Goal: Transaction & Acquisition: Purchase product/service

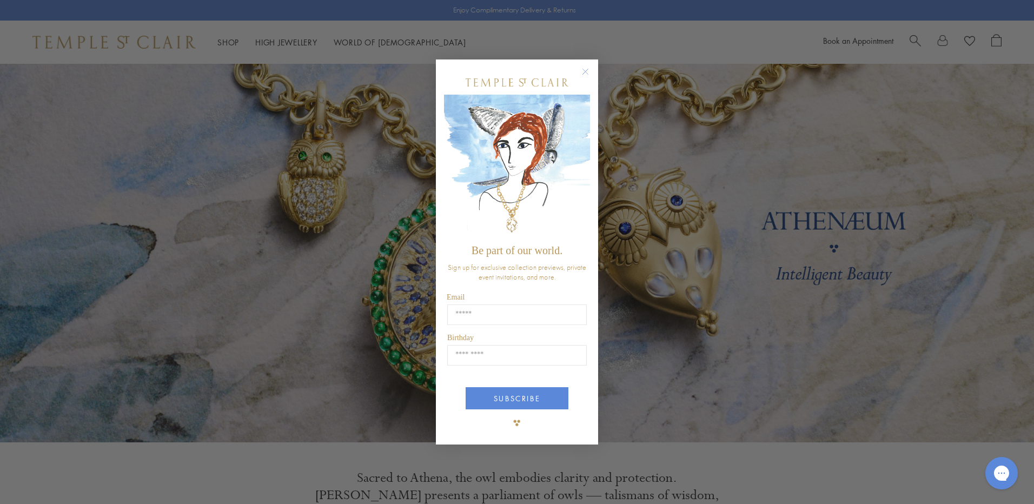
click at [589, 66] on circle "Close dialog" at bounding box center [585, 71] width 13 height 13
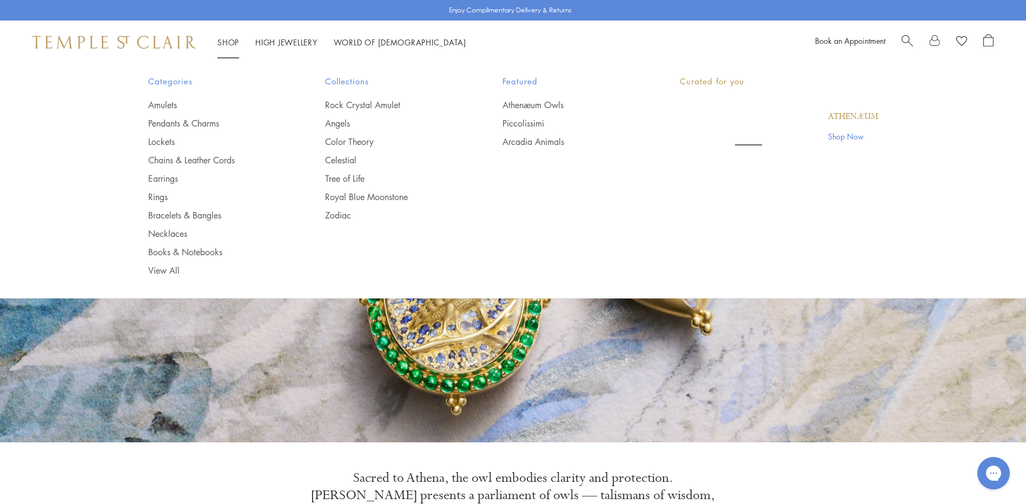
click at [224, 39] on link "Shop Shop" at bounding box center [228, 42] width 22 height 11
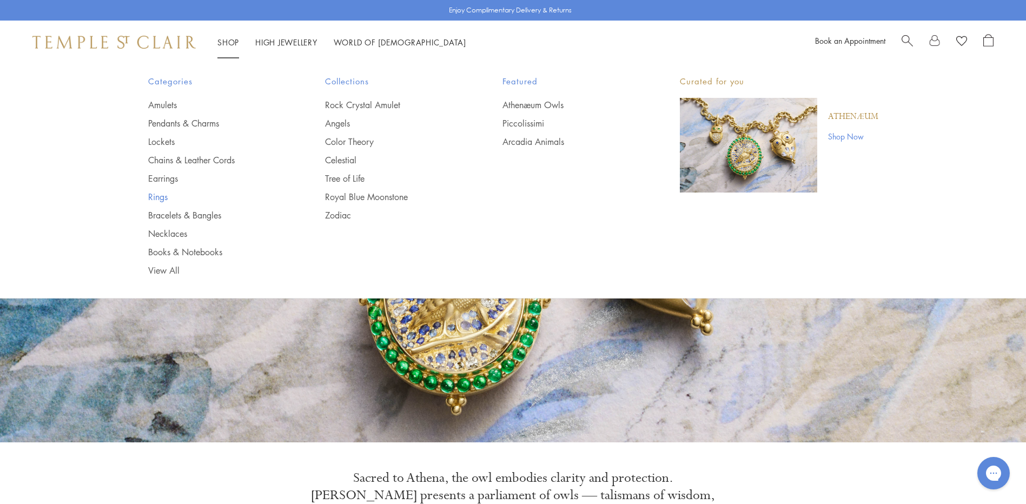
click at [159, 195] on link "Rings" at bounding box center [215, 197] width 134 height 12
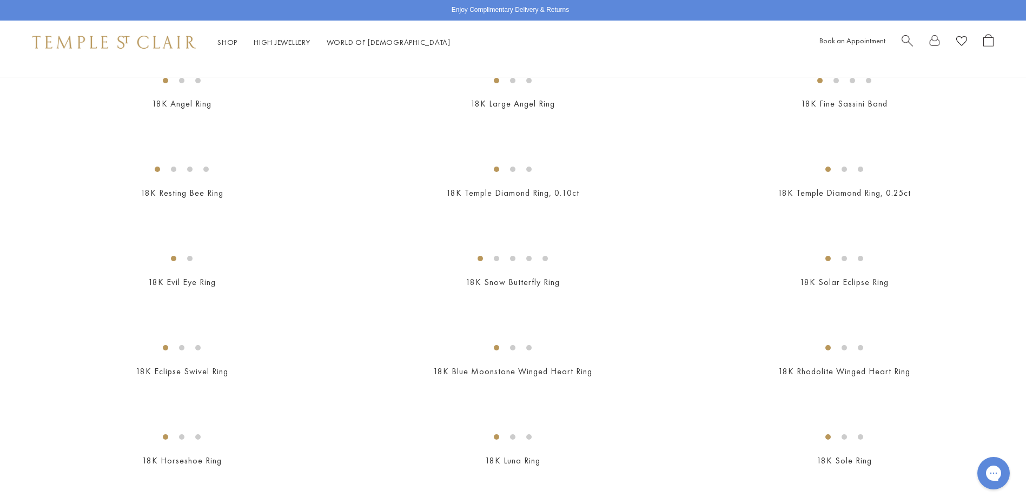
click at [0, 0] on img at bounding box center [0, 0] width 0 height 0
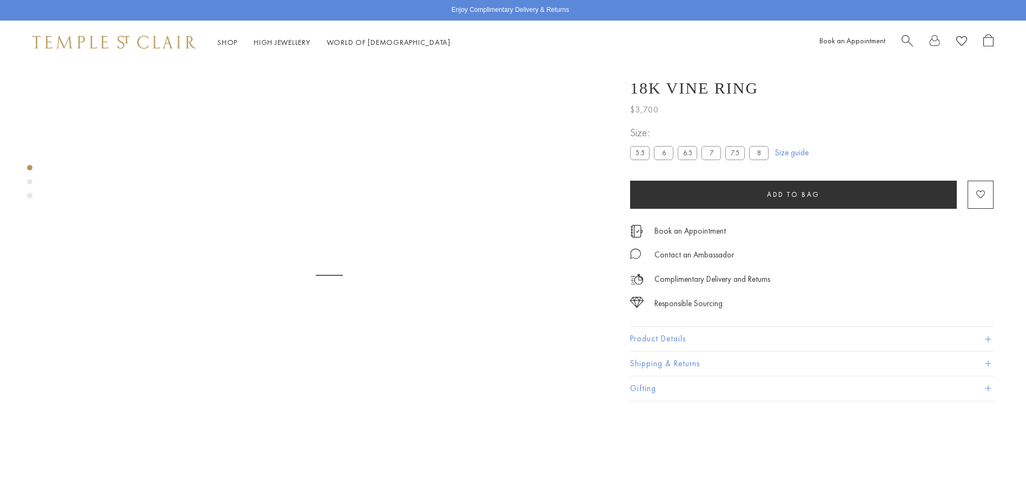
click at [759, 154] on label "8" at bounding box center [758, 153] width 19 height 14
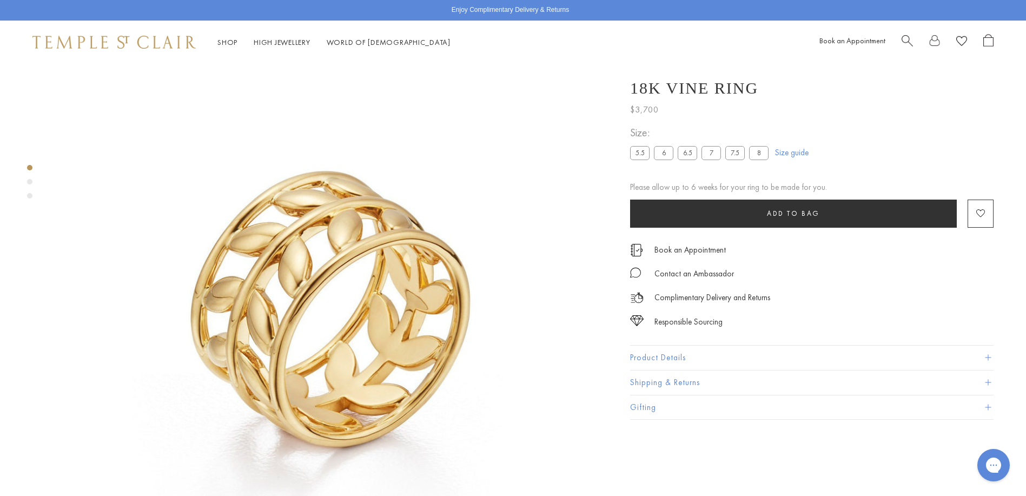
click at [288, 299] on img at bounding box center [329, 275] width 550 height 550
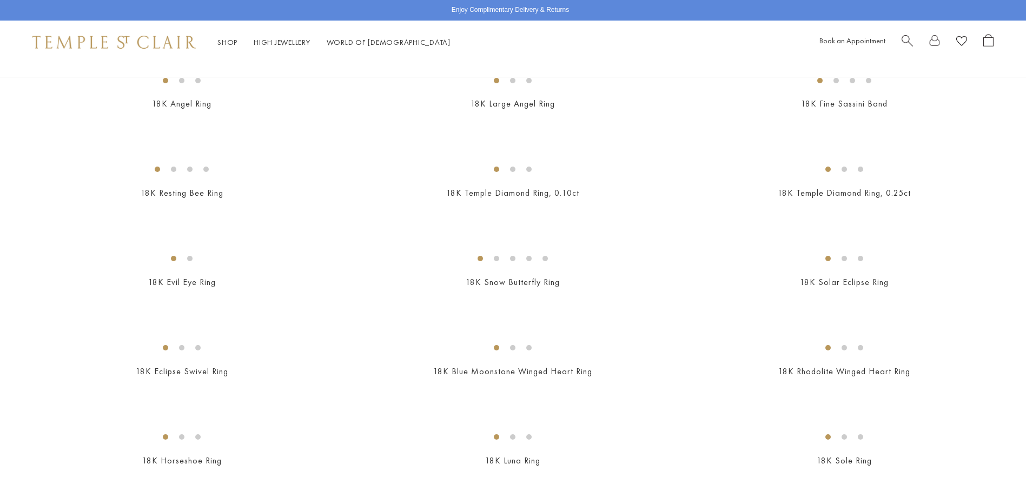
scroll to position [487, 0]
click at [0, 0] on img at bounding box center [0, 0] width 0 height 0
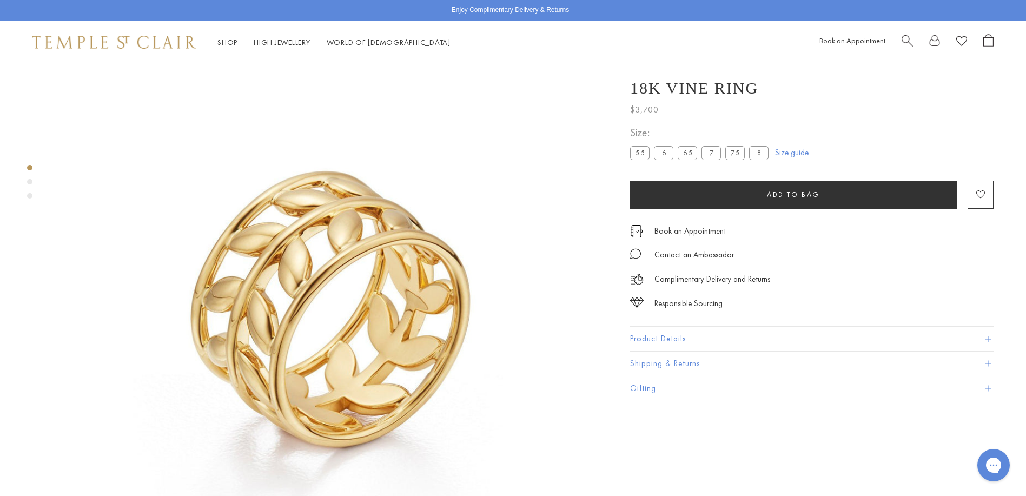
click at [28, 181] on div "Product gallery navigation" at bounding box center [29, 181] width 5 height 5
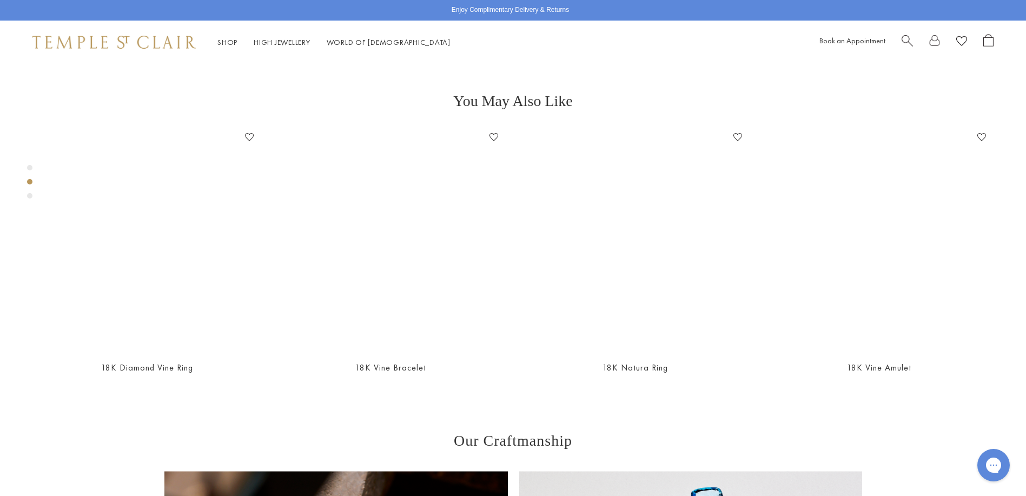
scroll to position [571, 0]
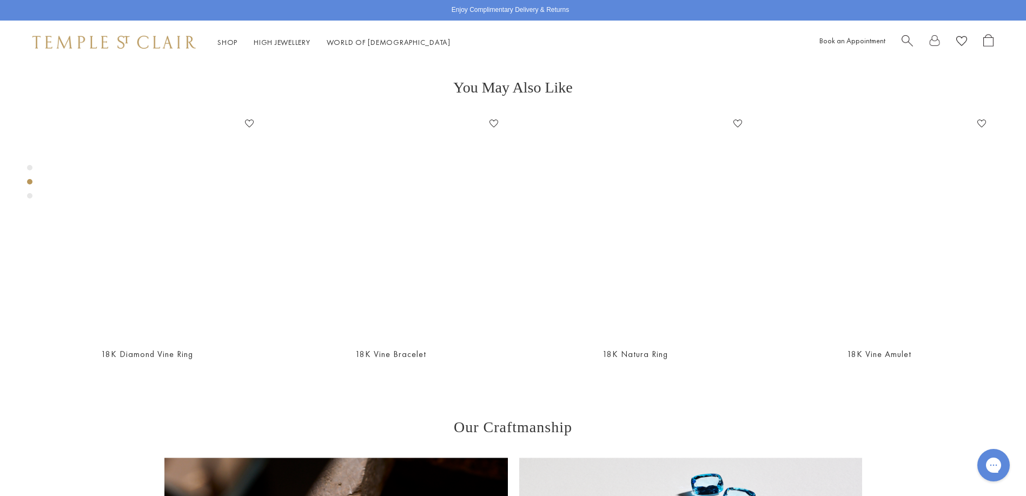
click at [29, 196] on div "Product gallery navigation" at bounding box center [29, 195] width 5 height 5
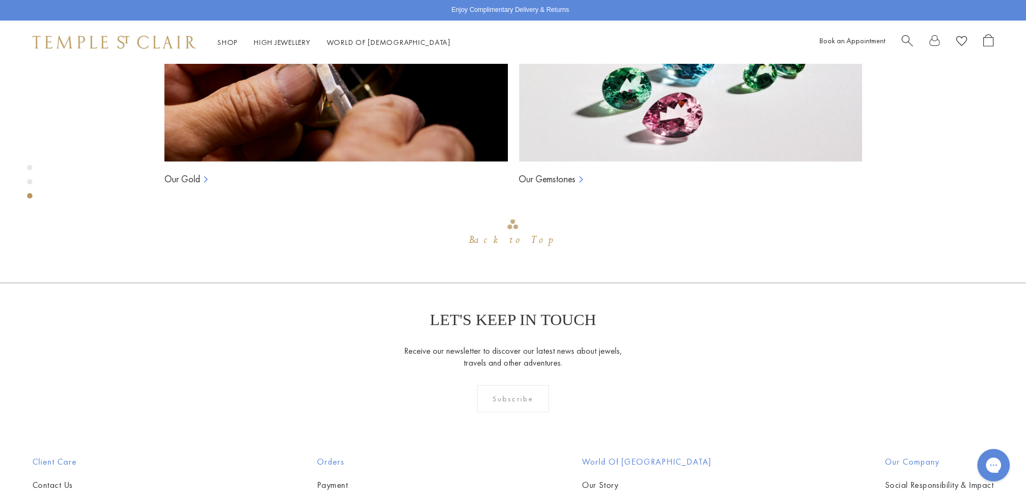
scroll to position [1121, 0]
